Goal: Transaction & Acquisition: Purchase product/service

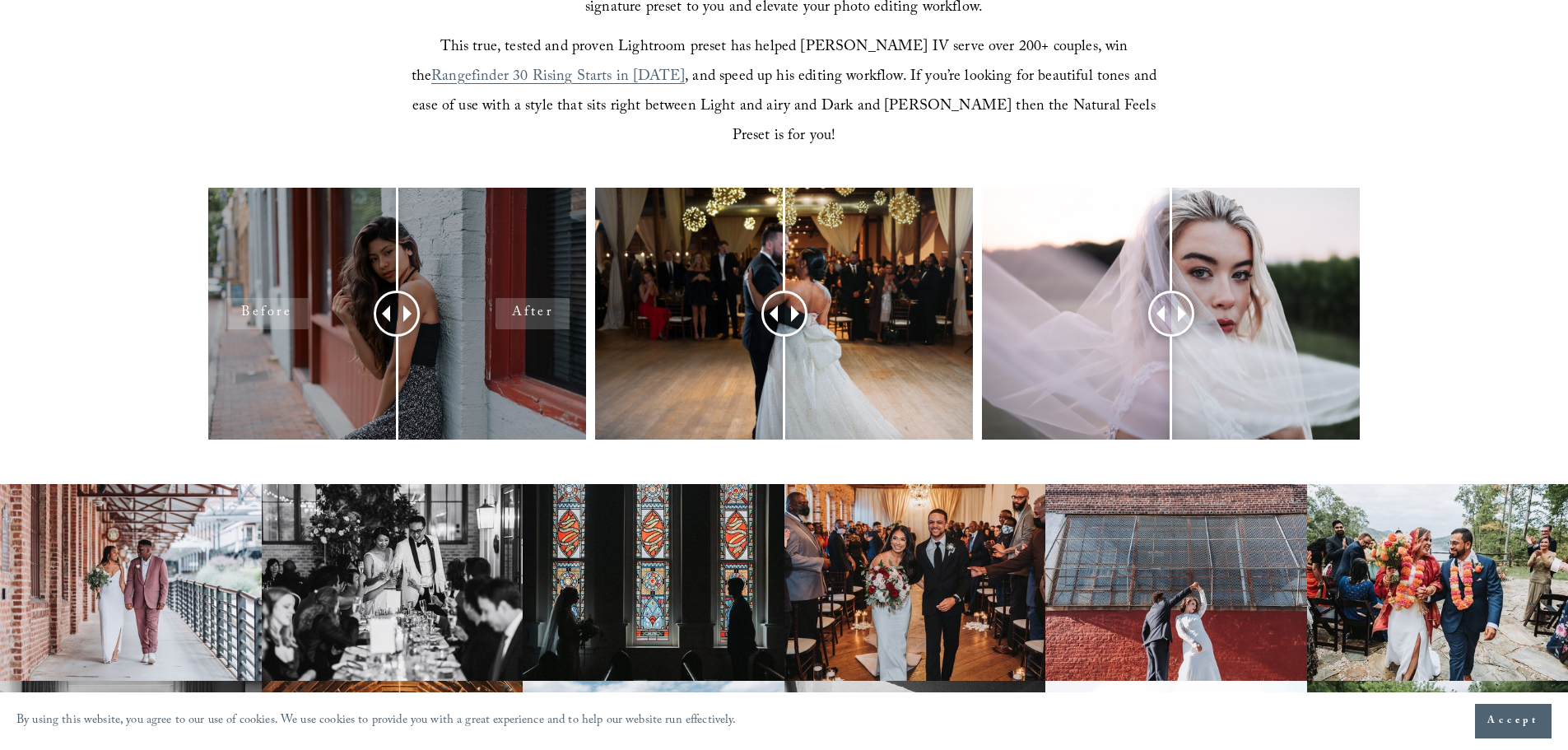
scroll to position [659, 0]
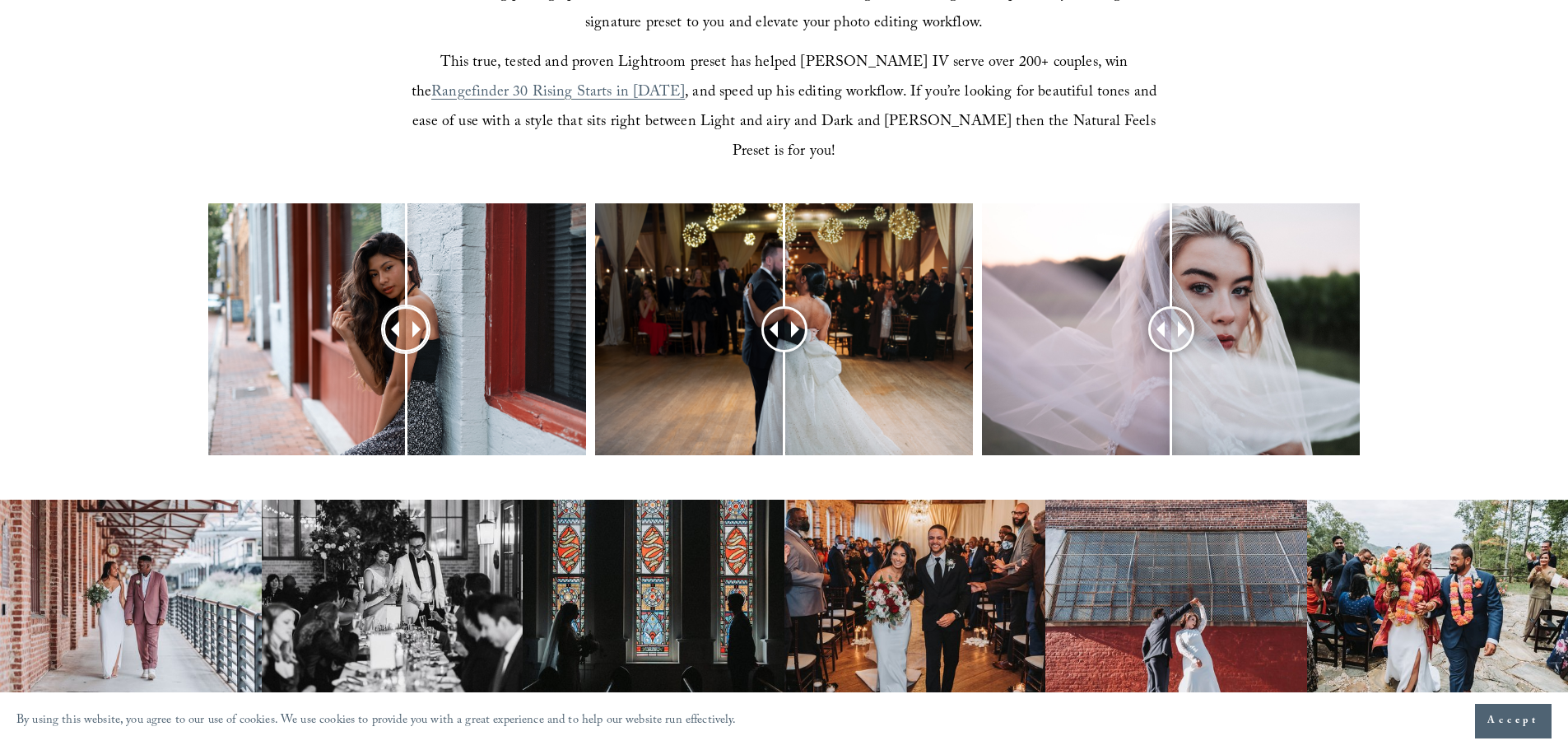
drag, startPoint x: 389, startPoint y: 298, endPoint x: 406, endPoint y: 314, distance: 23.3
click at [406, 314] on div at bounding box center [406, 329] width 42 height 42
drag, startPoint x: 791, startPoint y: 301, endPoint x: 788, endPoint y: 331, distance: 30.1
click at [788, 331] on div at bounding box center [789, 329] width 42 height 42
drag, startPoint x: 1170, startPoint y: 301, endPoint x: 1188, endPoint y: 341, distance: 43.9
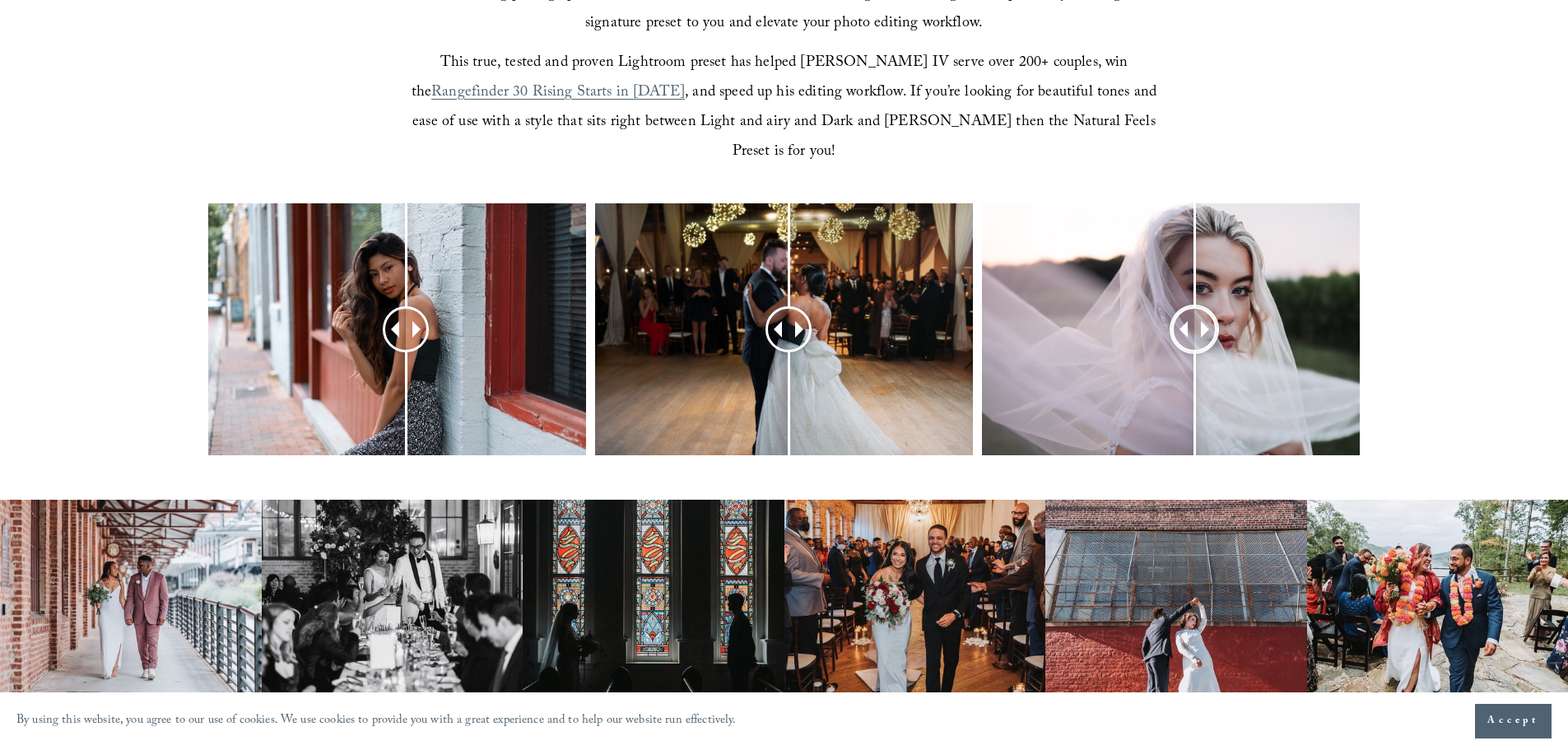
click at [1188, 341] on div at bounding box center [1195, 329] width 42 height 42
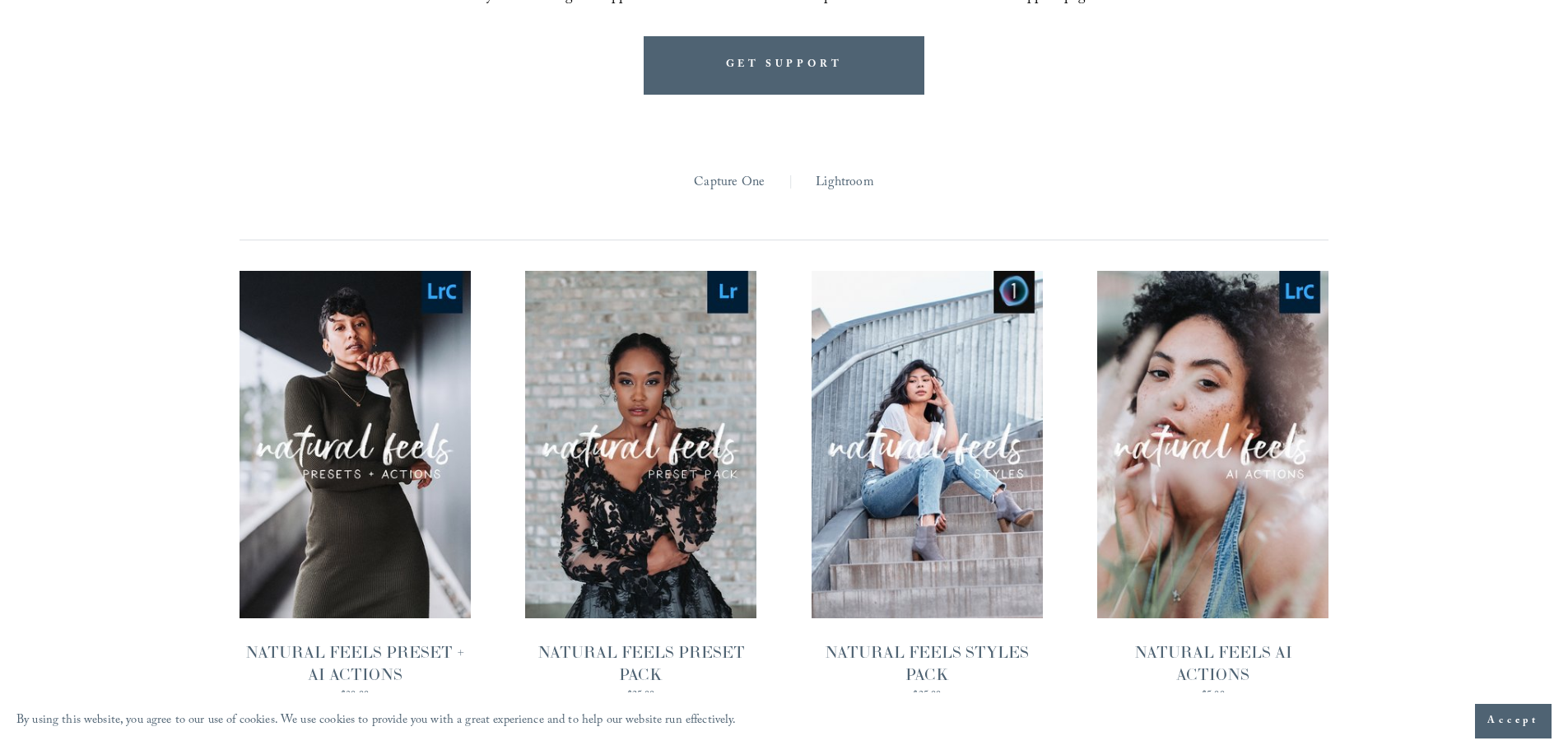
scroll to position [1729, 0]
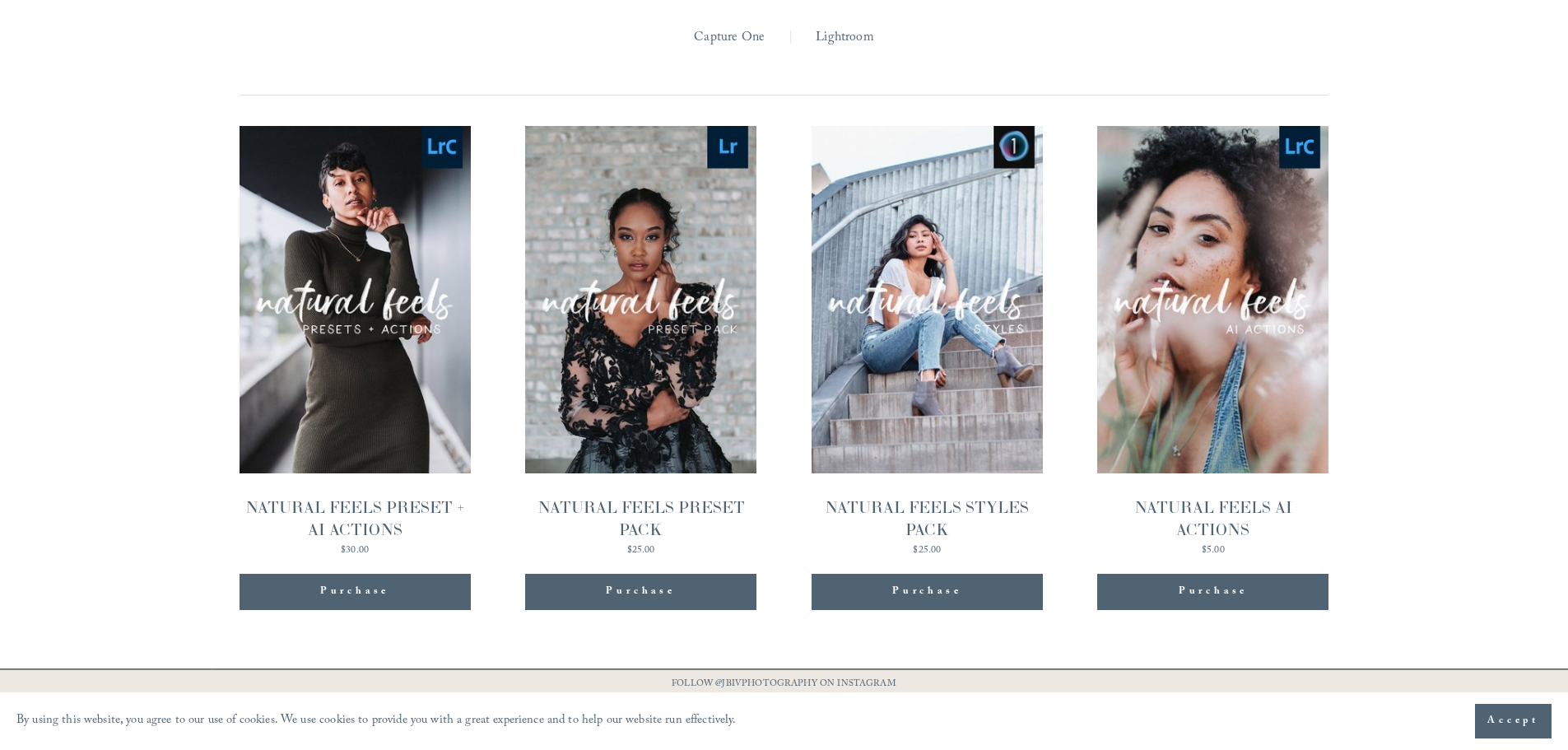
click at [345, 246] on span "Quick View" at bounding box center [353, 264] width 103 height 45
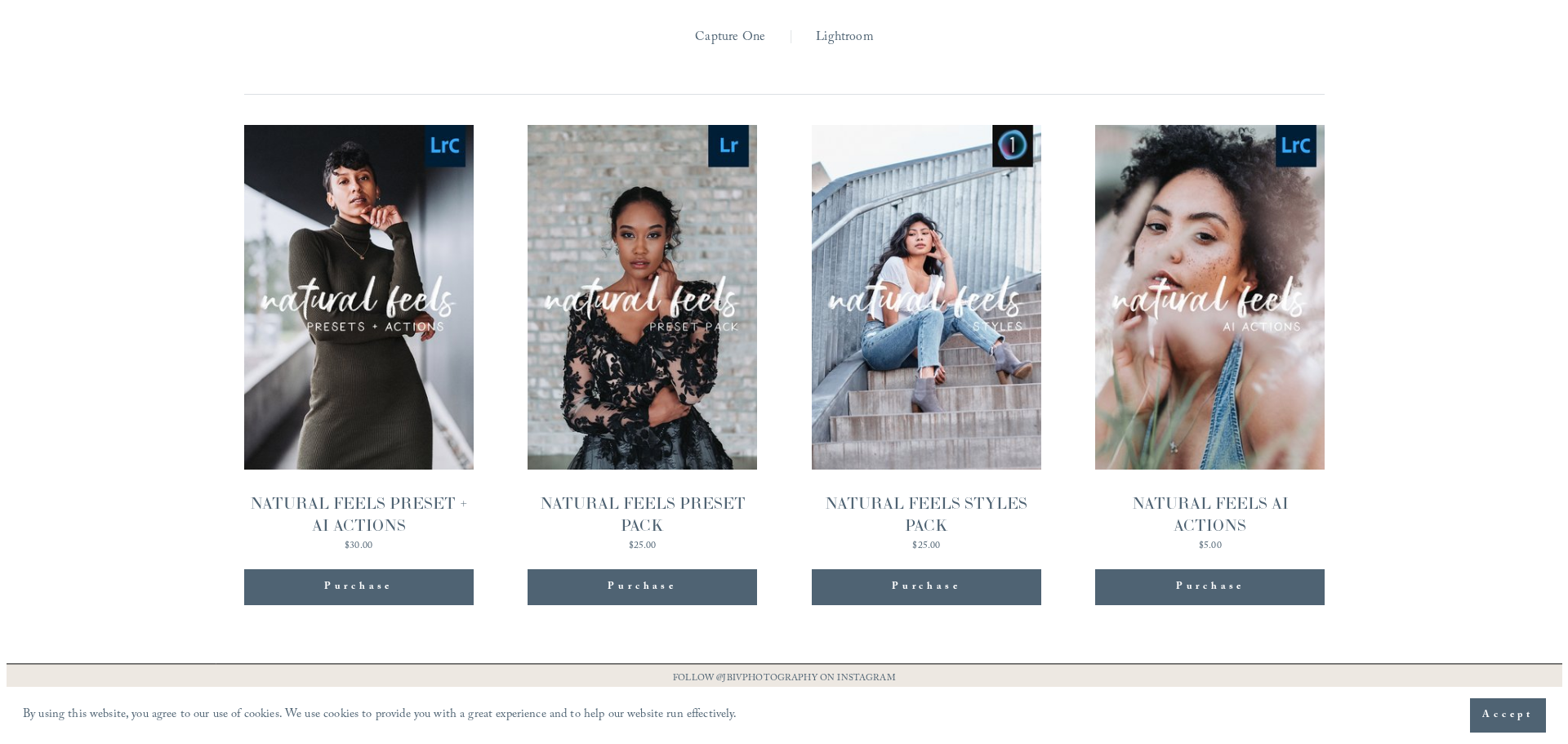
scroll to position [1719, 0]
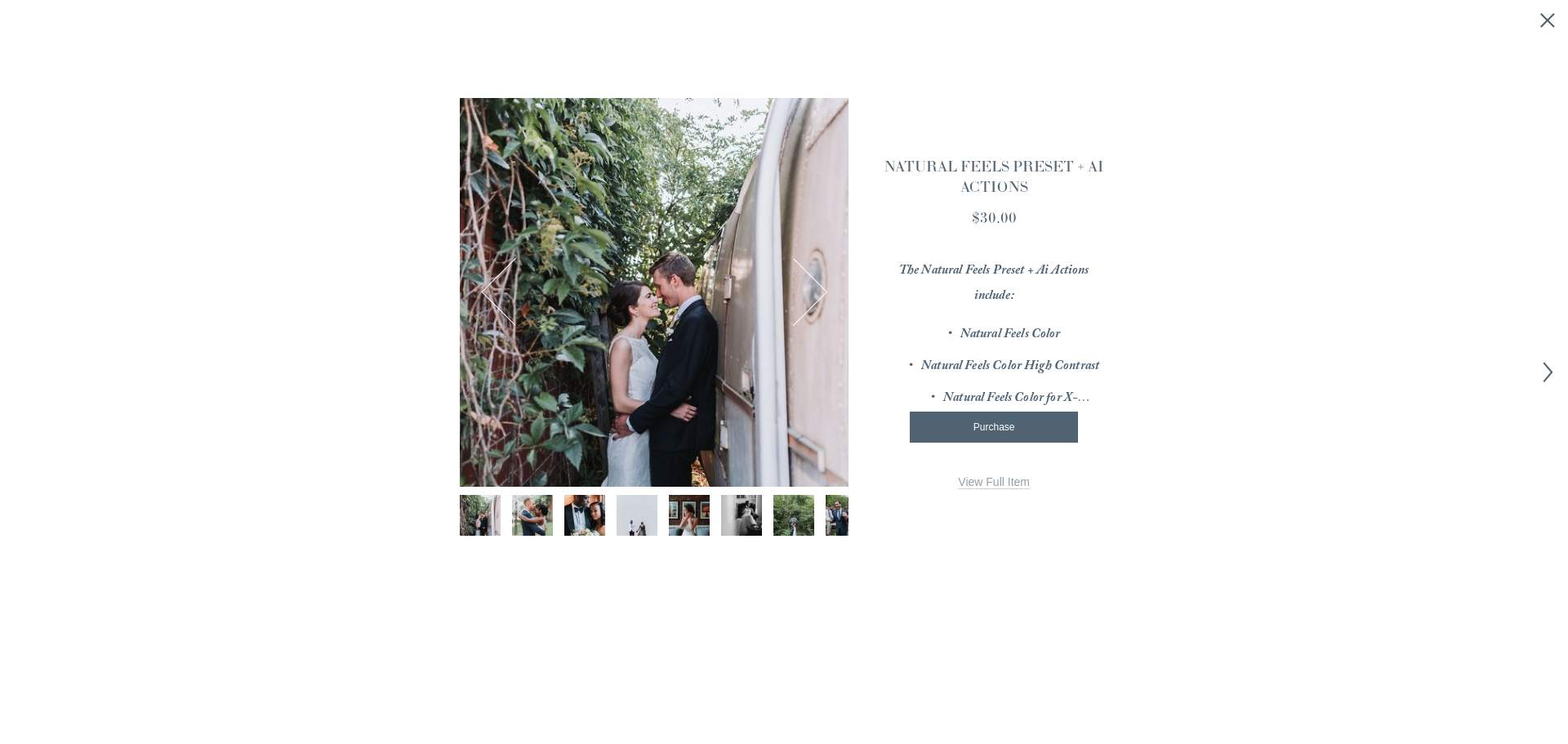
click at [1554, 18] on icon "Close quick view" at bounding box center [1547, 20] width 16 height 16
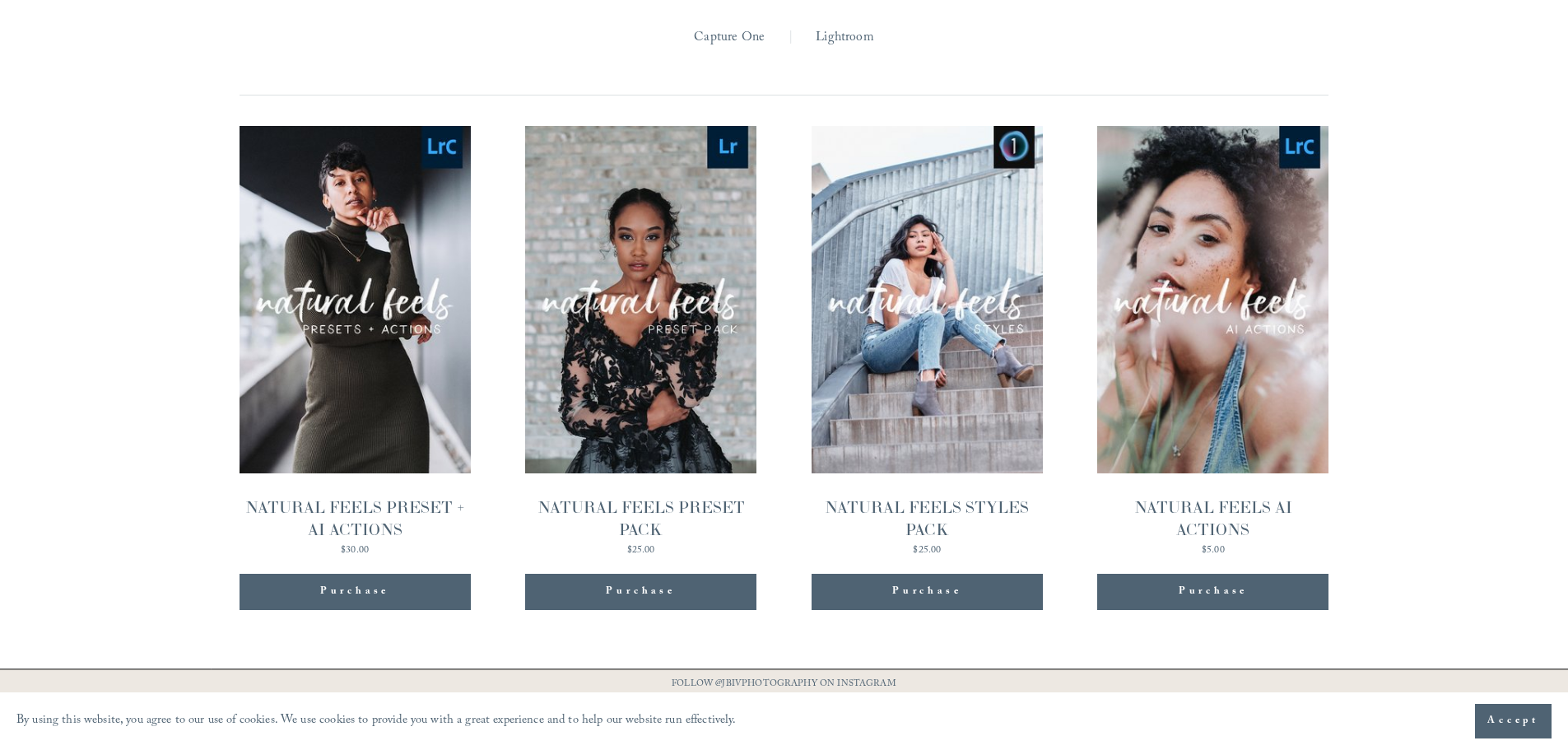
click at [638, 242] on span "Quick View" at bounding box center [640, 264] width 103 height 45
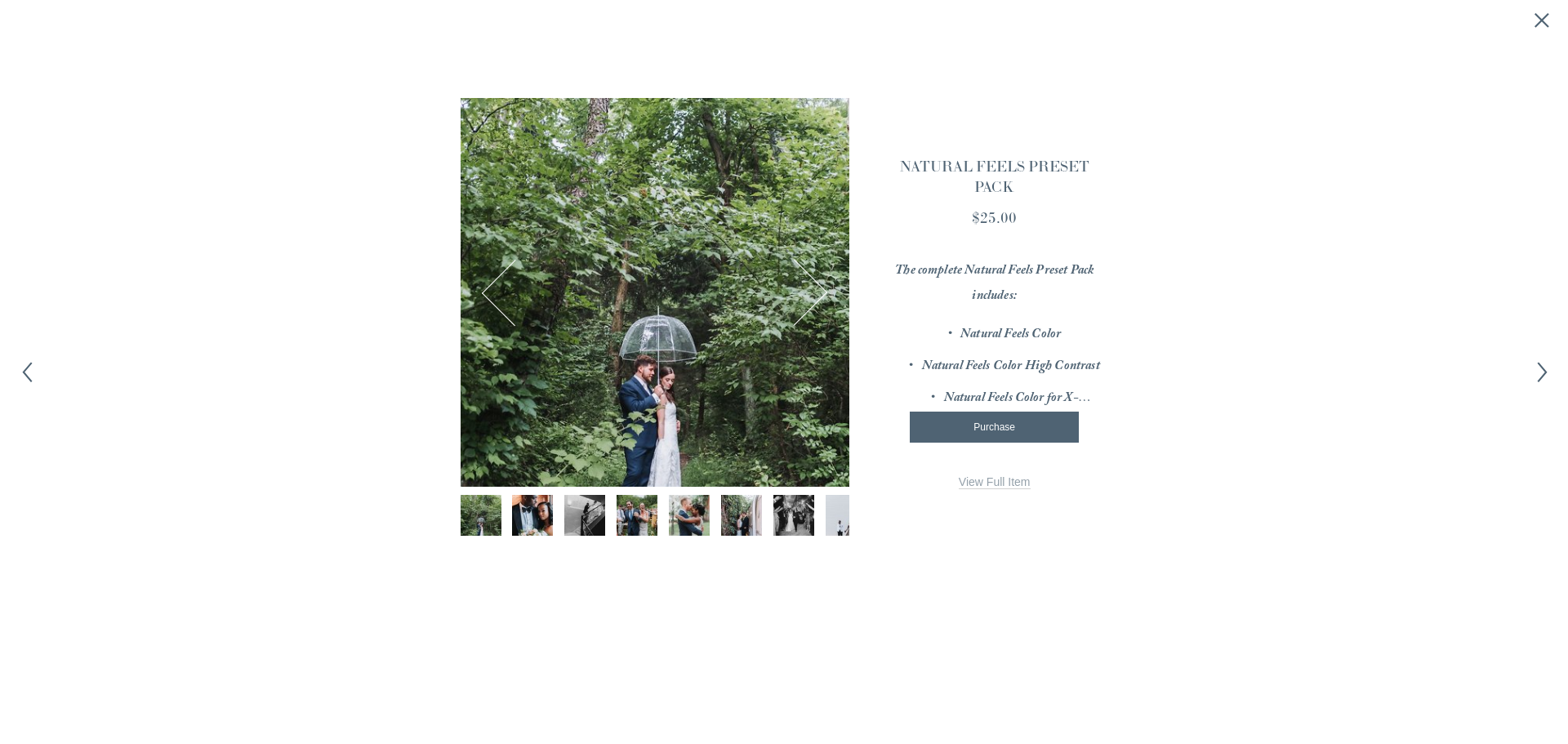
scroll to position [1719, 0]
click at [998, 485] on span "View Full Item" at bounding box center [994, 482] width 71 height 13
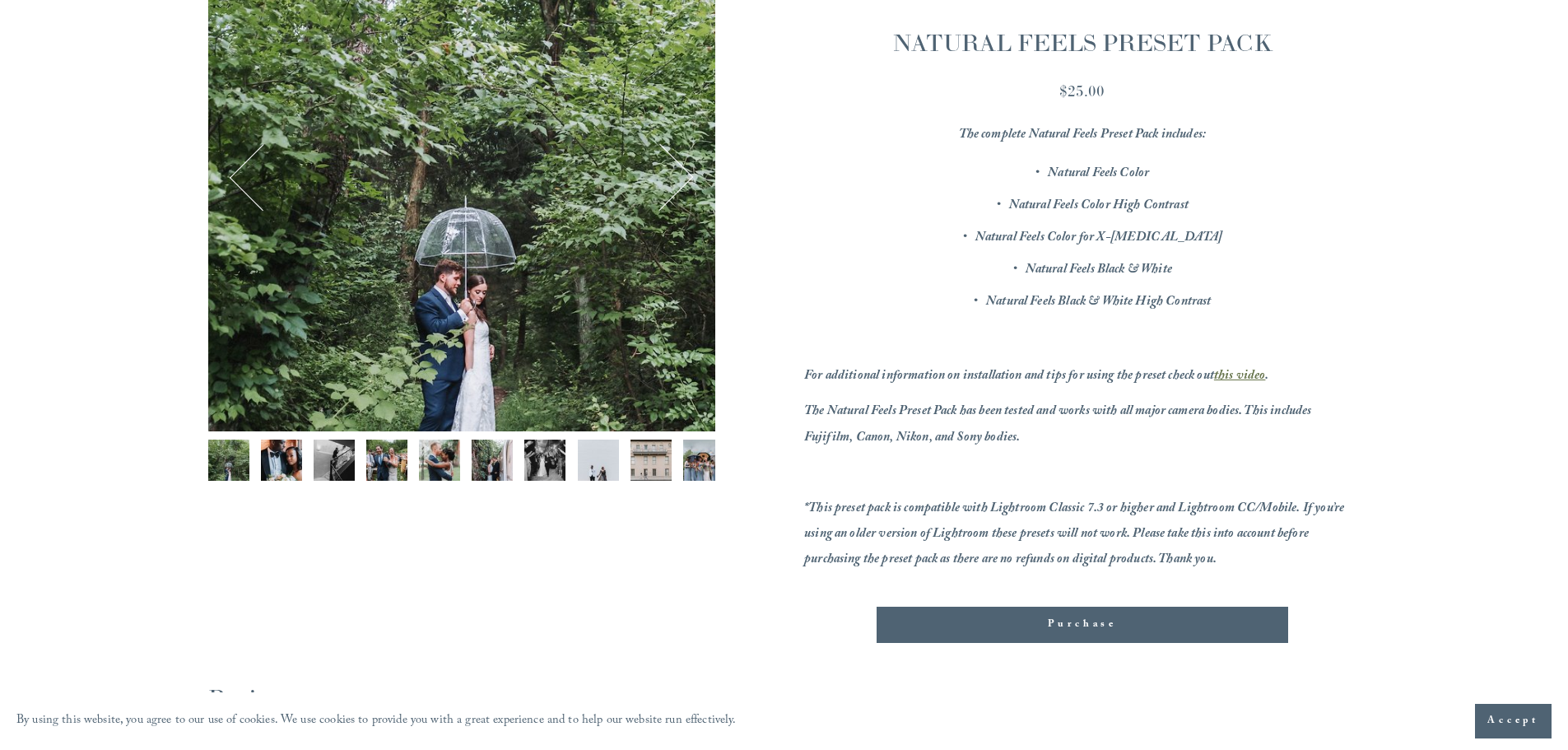
scroll to position [329, 0]
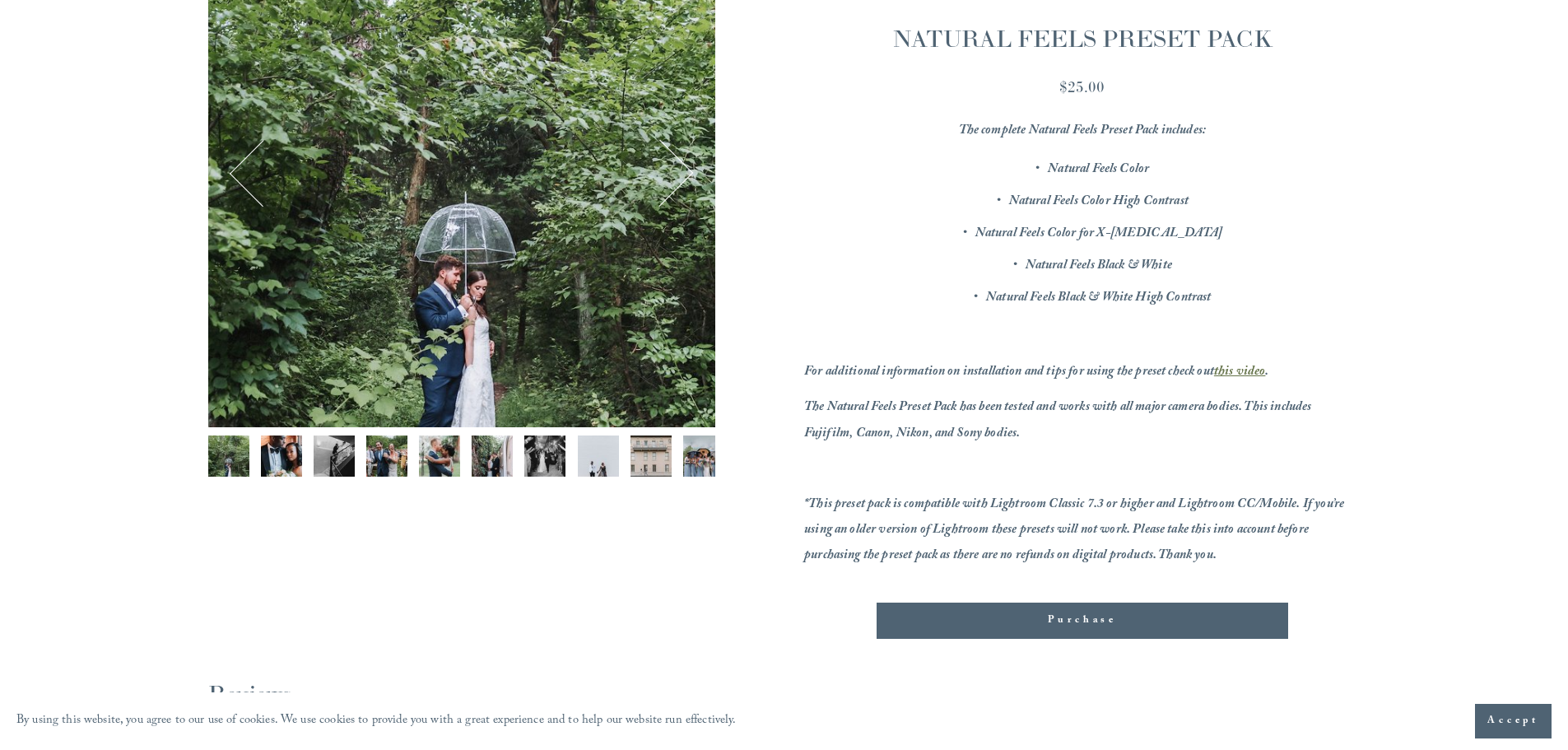
click at [294, 453] on img "Image 2 of 12" at bounding box center [281, 456] width 41 height 41
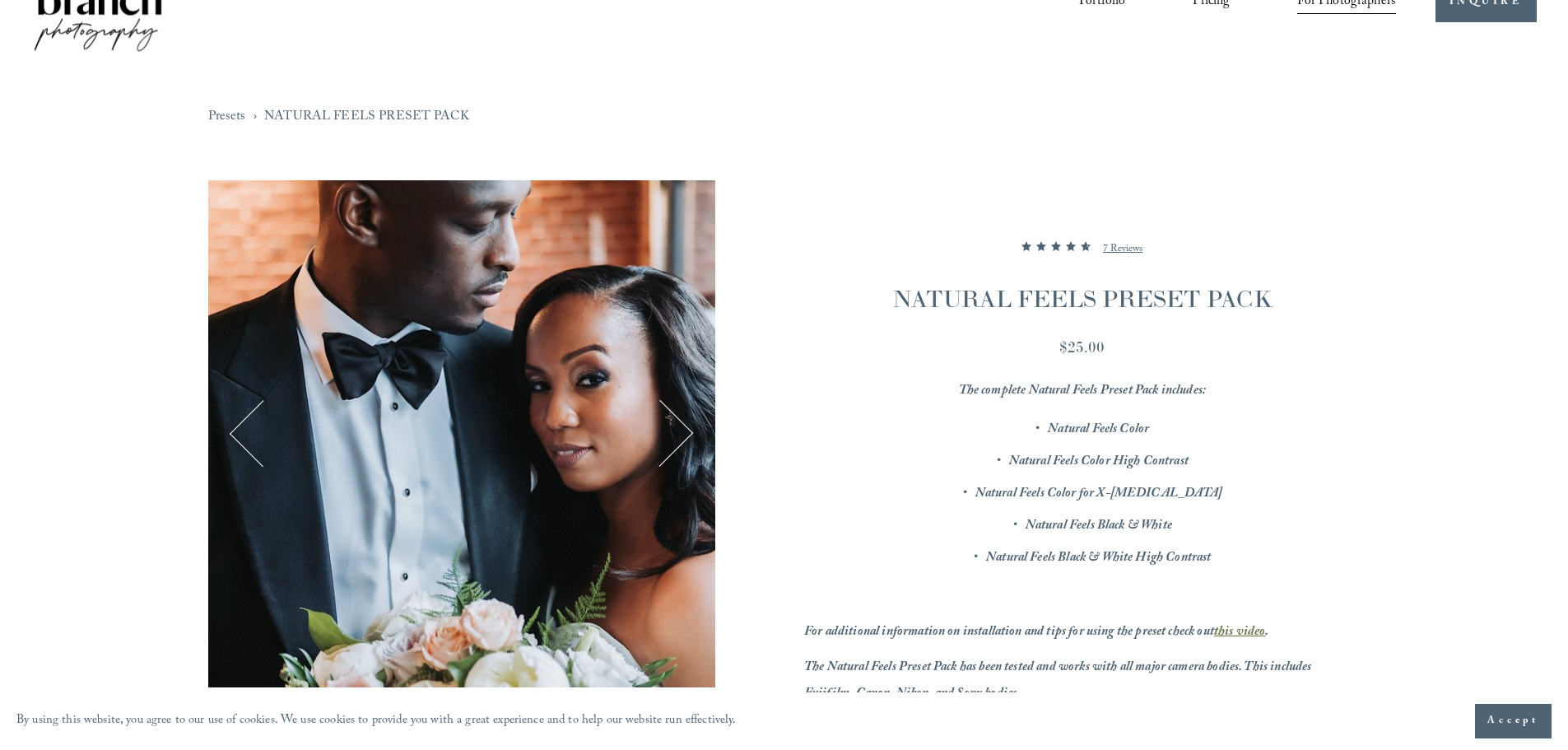
scroll to position [164, 0]
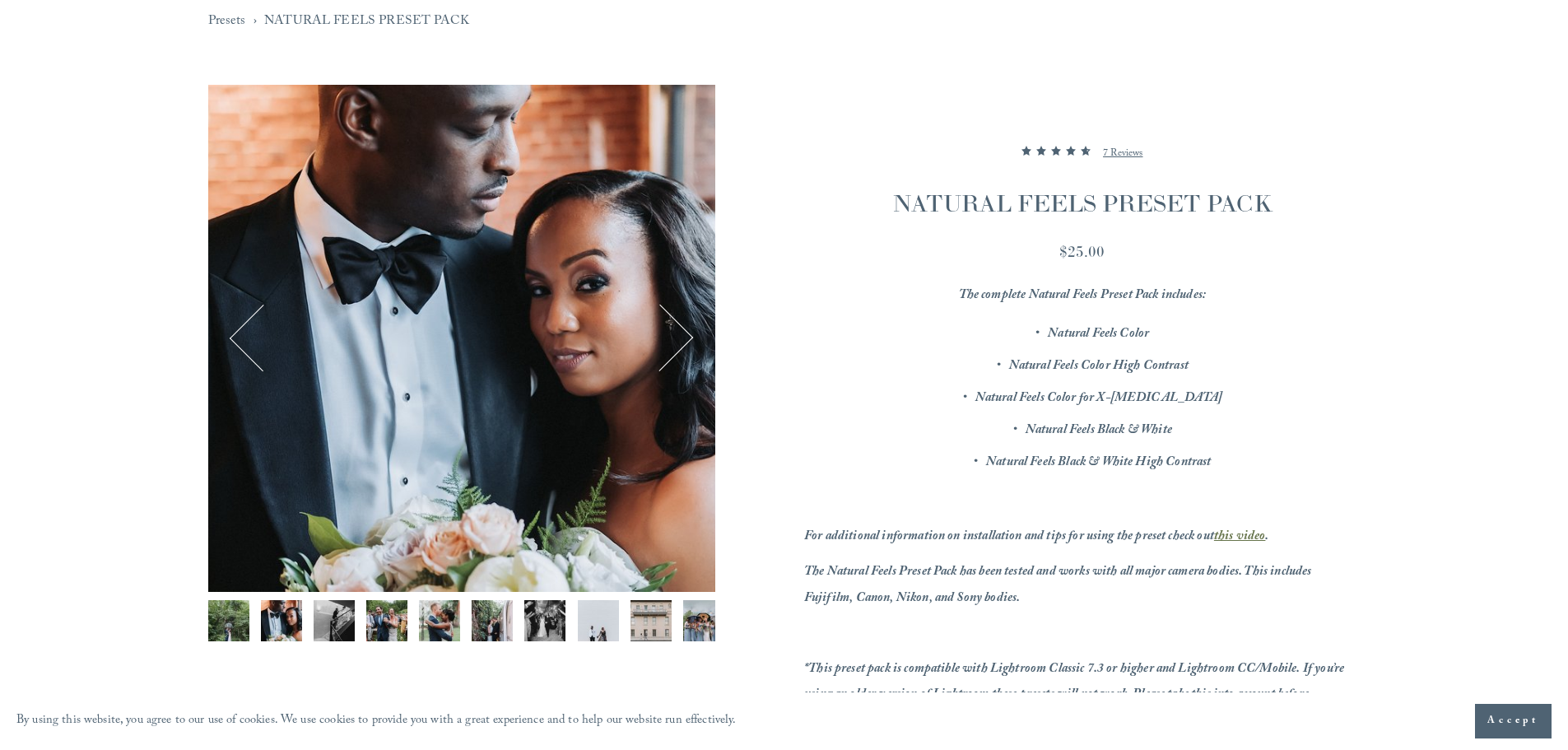
click at [681, 327] on button "Next" at bounding box center [660, 338] width 63 height 63
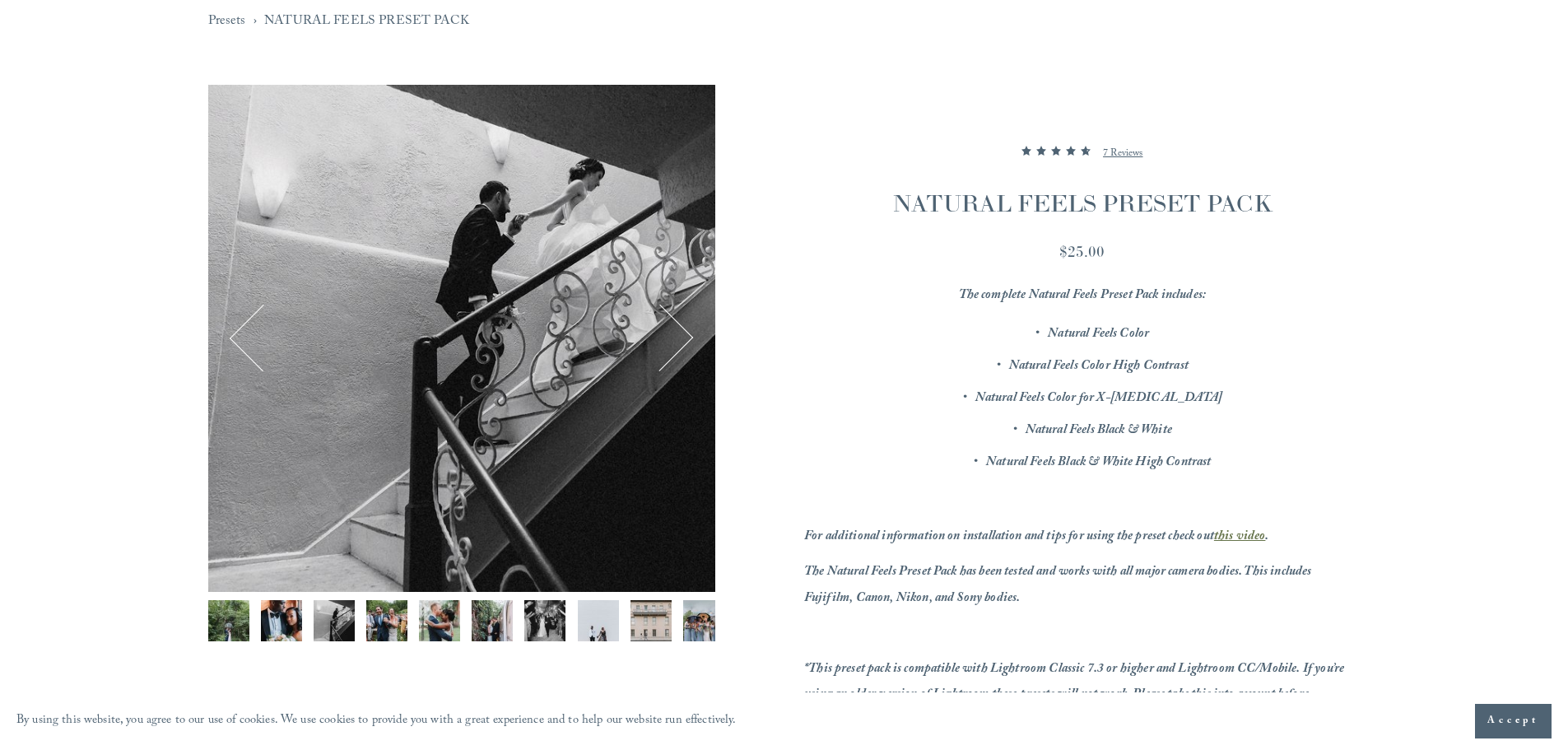
click at [684, 329] on button "Next" at bounding box center [660, 338] width 63 height 63
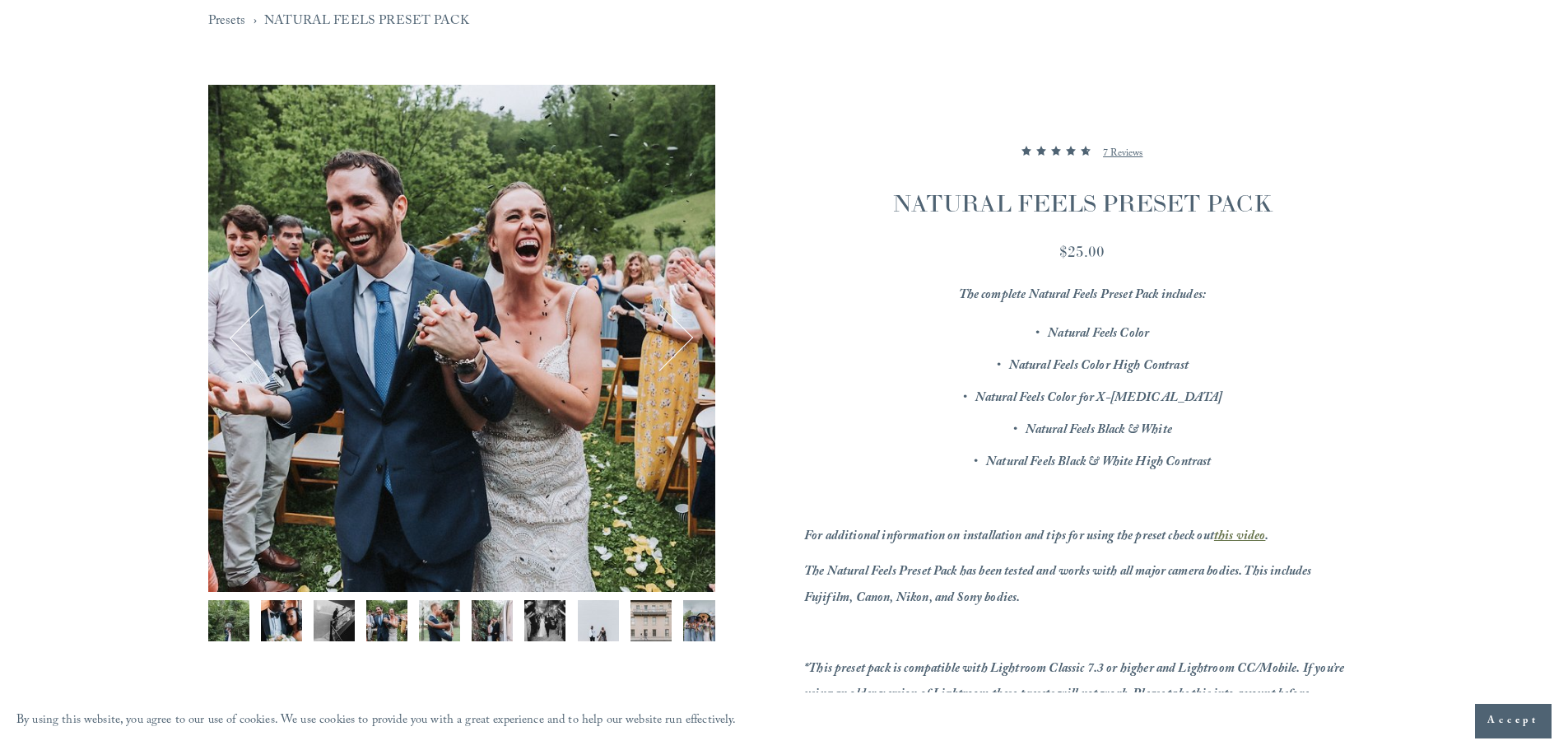
click at [689, 337] on button "Next" at bounding box center [660, 338] width 63 height 63
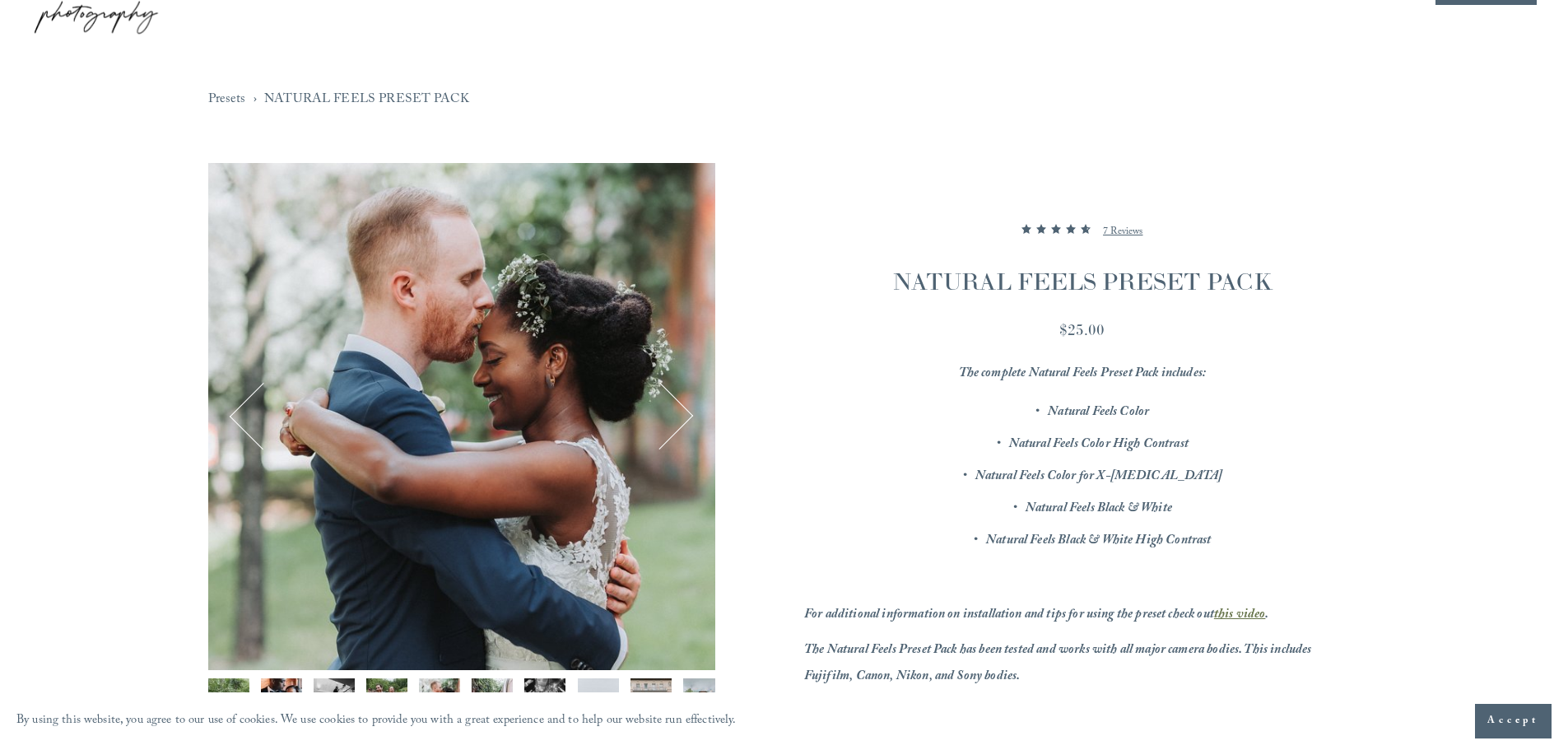
scroll to position [0, 0]
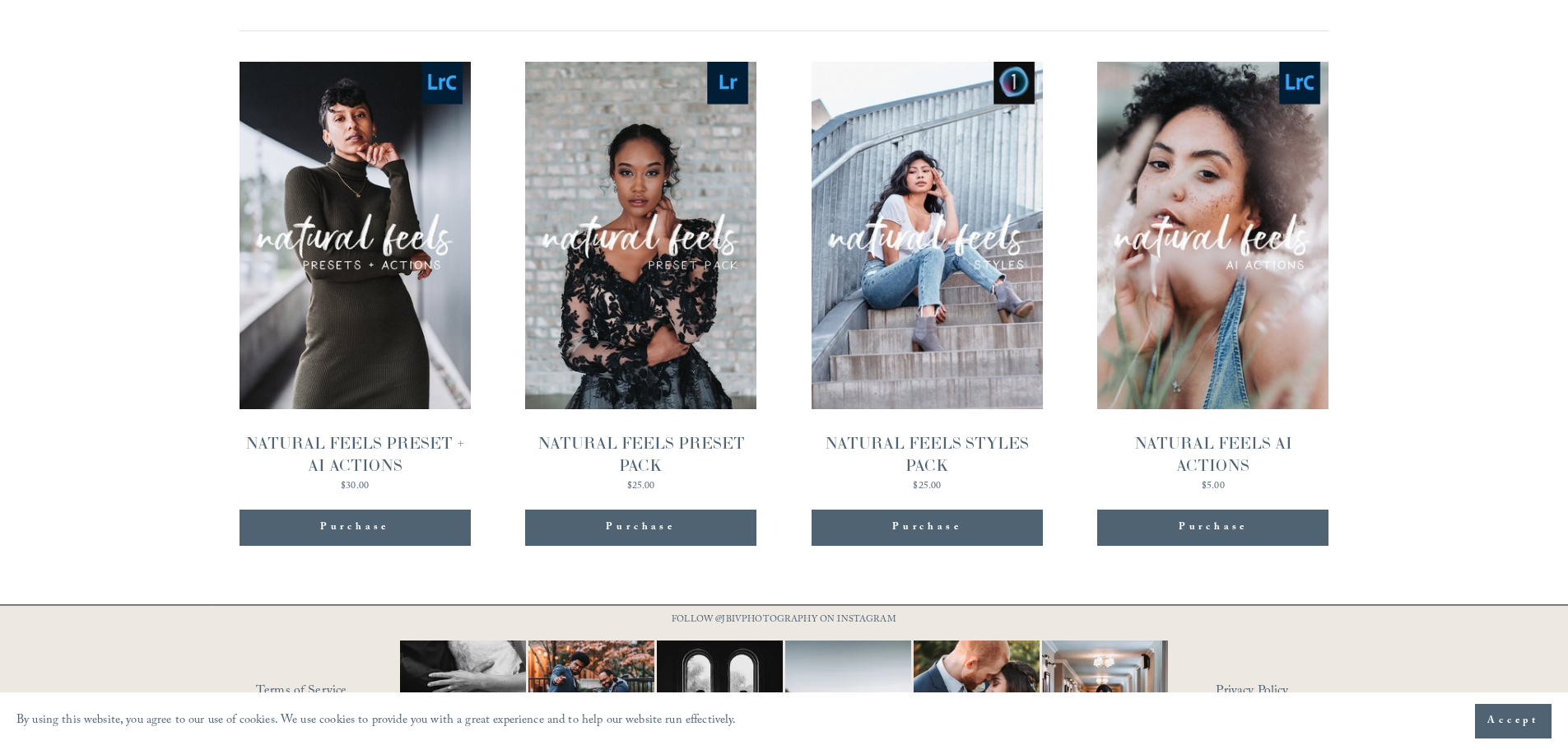
scroll to position [1732, 0]
